Goal: Transaction & Acquisition: Purchase product/service

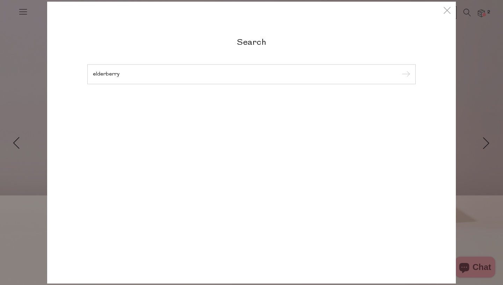
type input "elderberry"
click at [400, 69] on input "submit" at bounding box center [405, 74] width 10 height 10
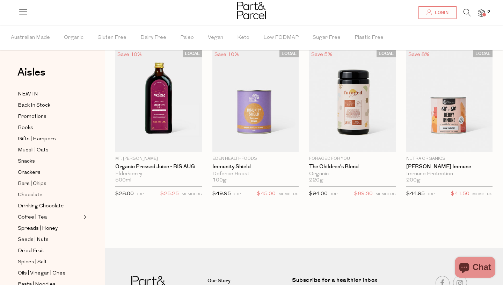
scroll to position [42, 0]
